Goal: Communication & Community: Participate in discussion

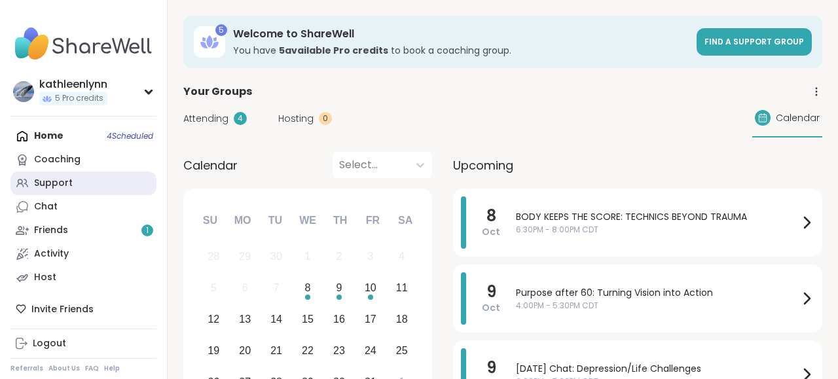
click at [71, 185] on div "Support" at bounding box center [53, 183] width 39 height 13
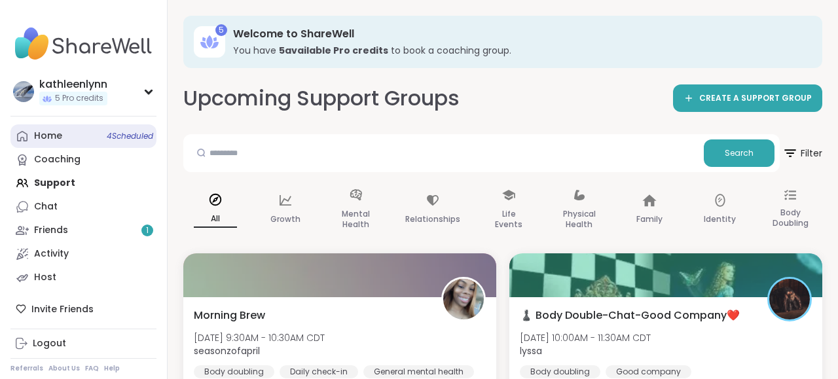
click at [67, 141] on link "Home 4 Scheduled" at bounding box center [83, 136] width 146 height 24
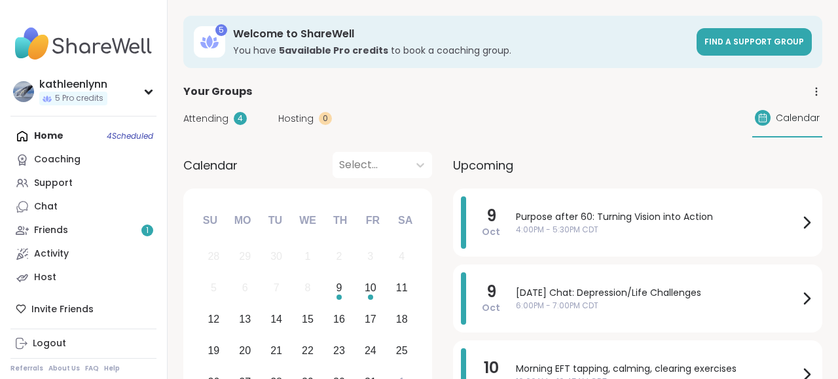
click at [205, 116] on span "Attending" at bounding box center [205, 119] width 45 height 14
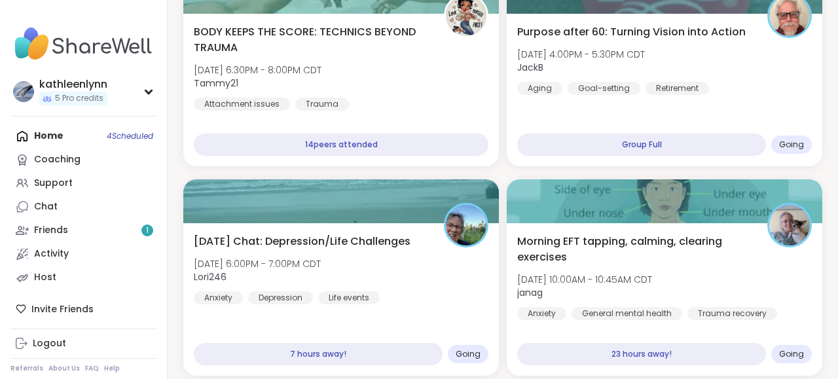
scroll to position [68, 0]
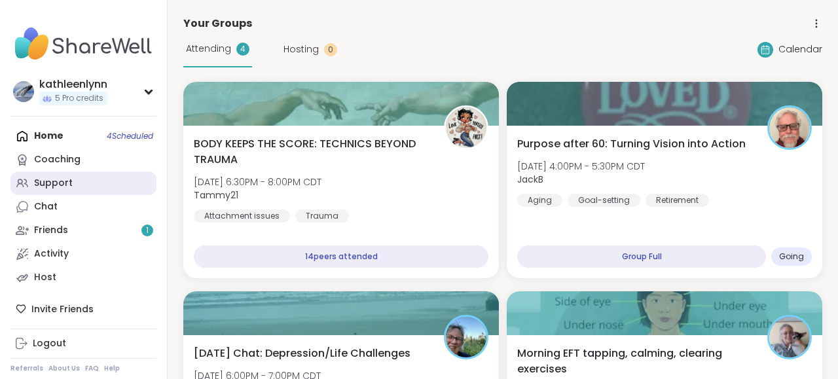
click at [58, 184] on div "Support" at bounding box center [53, 183] width 39 height 13
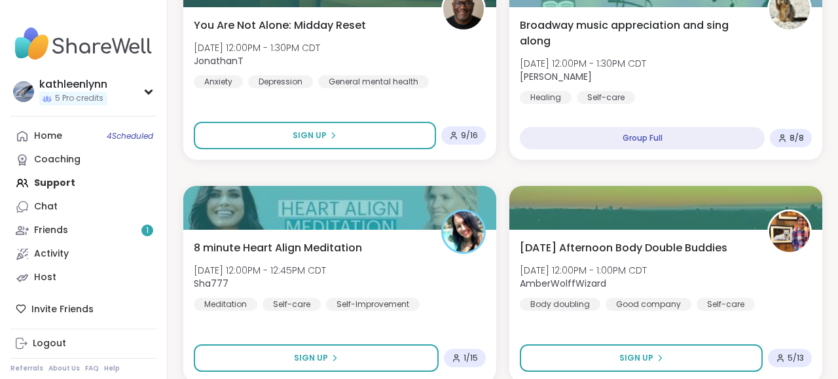
scroll to position [1430, 0]
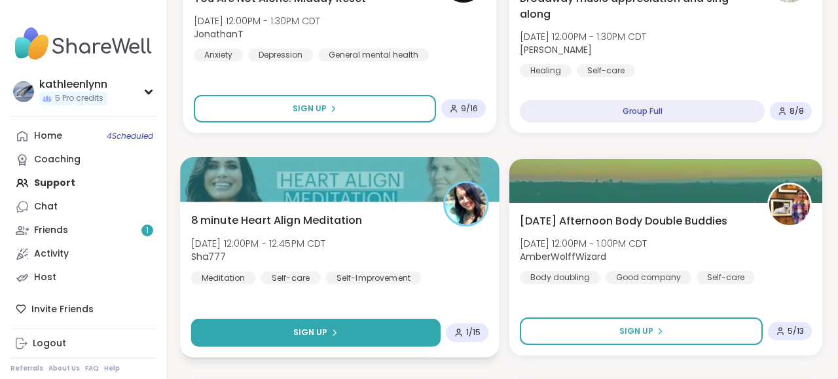
click at [331, 337] on icon at bounding box center [335, 333] width 8 height 8
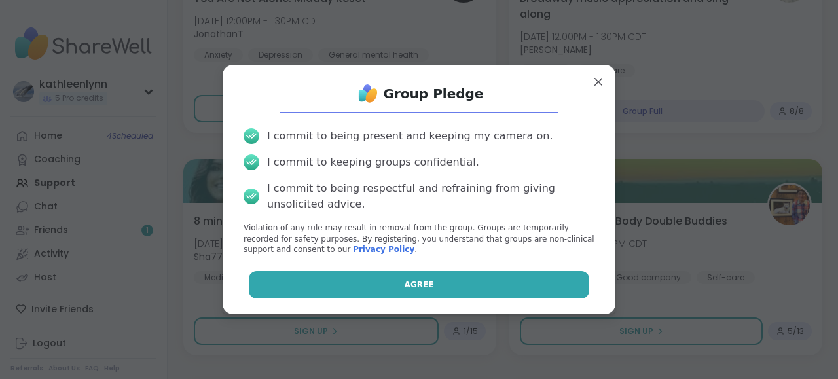
click at [373, 274] on button "Agree" at bounding box center [419, 284] width 341 height 27
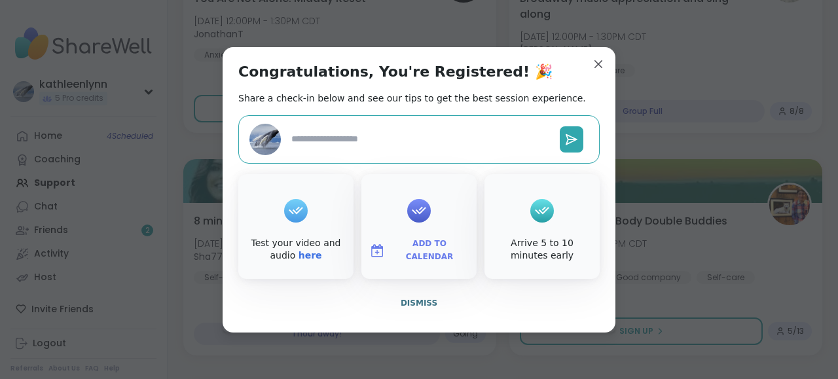
type textarea "*"
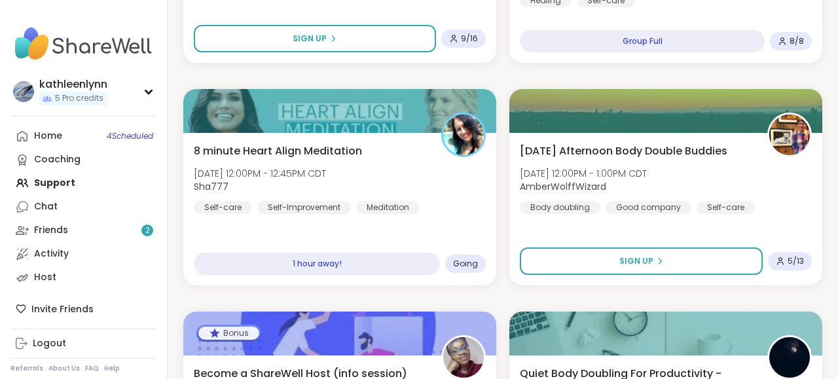
scroll to position [1532, 0]
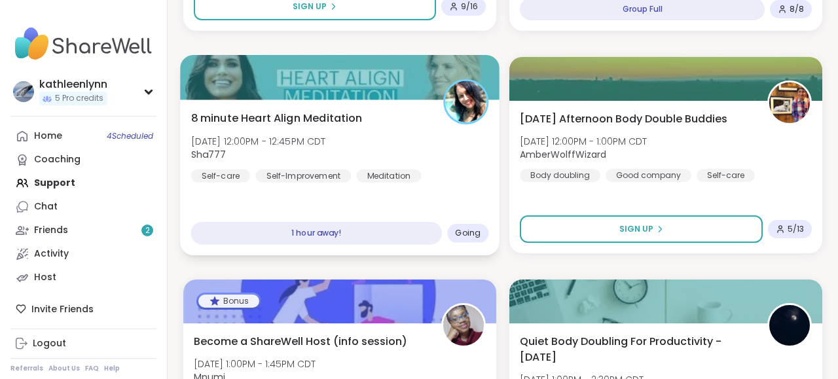
click at [426, 79] on div at bounding box center [340, 77] width 320 height 45
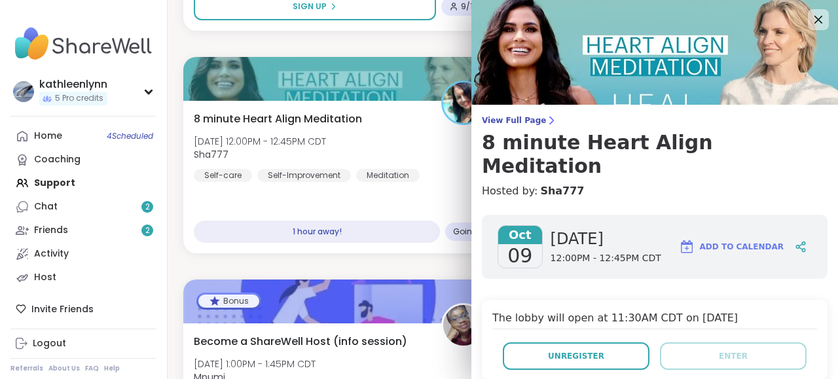
scroll to position [351, 0]
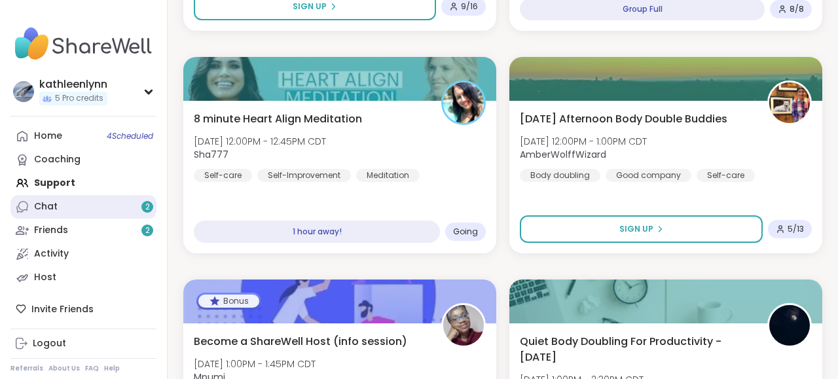
click at [49, 204] on div "Chat 2" at bounding box center [46, 206] width 24 height 13
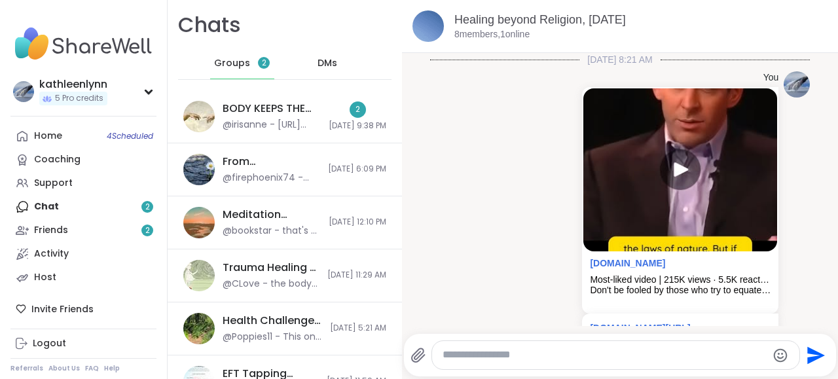
scroll to position [5402, 0]
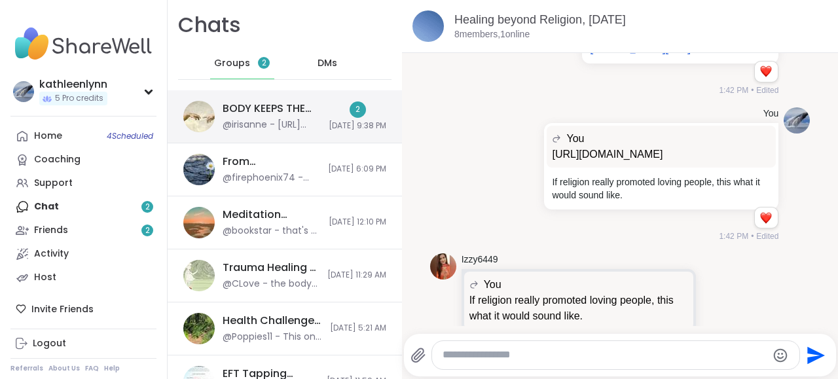
click at [239, 107] on div "BODY KEEPS THE SCORE: TECHNICS BEYOND TRAUMA, [DATE]" at bounding box center [272, 108] width 98 height 14
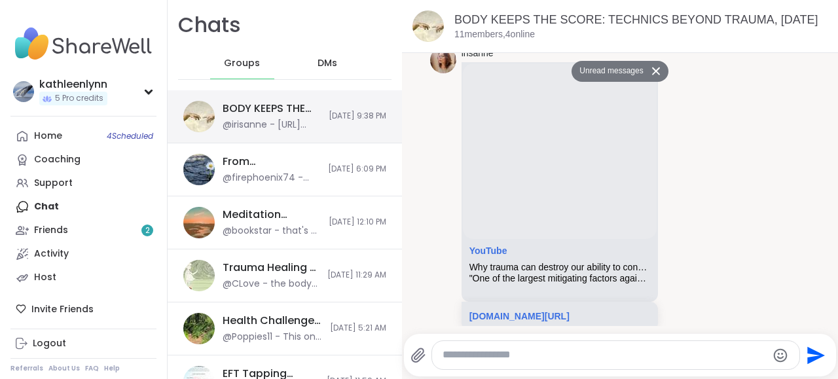
scroll to position [2317, 0]
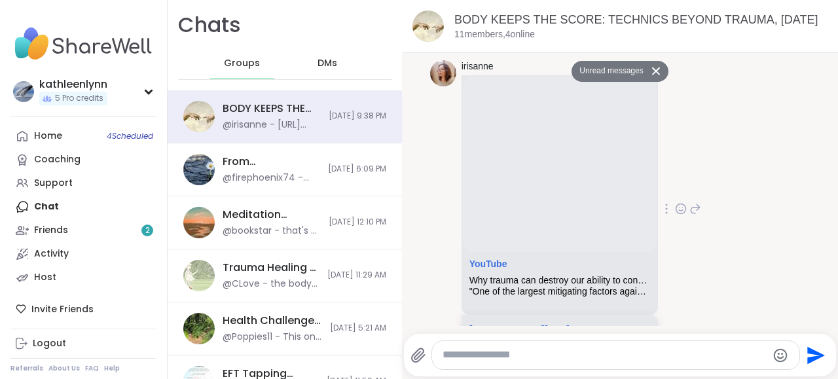
click at [701, 87] on div "irisanne YouTube Why trauma can destroy our ability to connect with others | [P…" at bounding box center [582, 209] width 240 height 299
